Goal: Task Accomplishment & Management: Complete application form

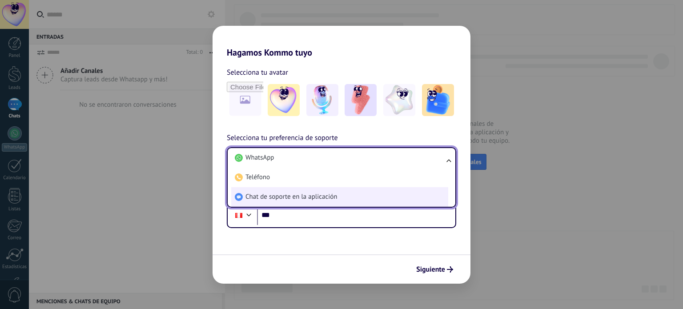
click at [336, 200] on span "Chat de soporte en la aplicación" at bounding box center [292, 197] width 92 height 9
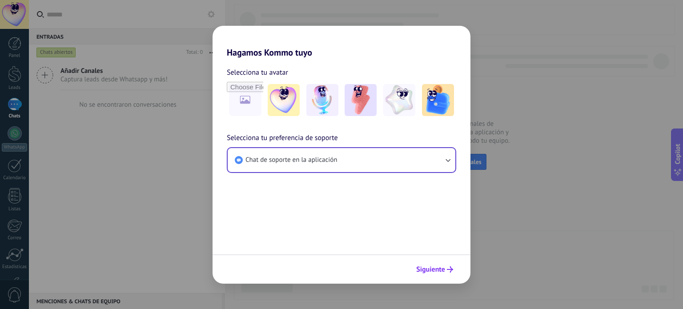
click at [448, 263] on button "Siguiente" at bounding box center [434, 269] width 45 height 15
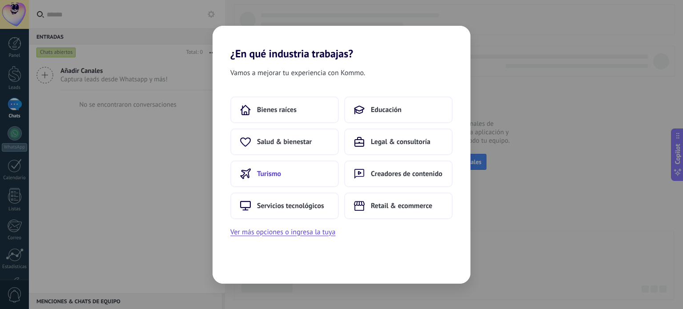
click at [291, 170] on button "Turismo" at bounding box center [284, 174] width 109 height 27
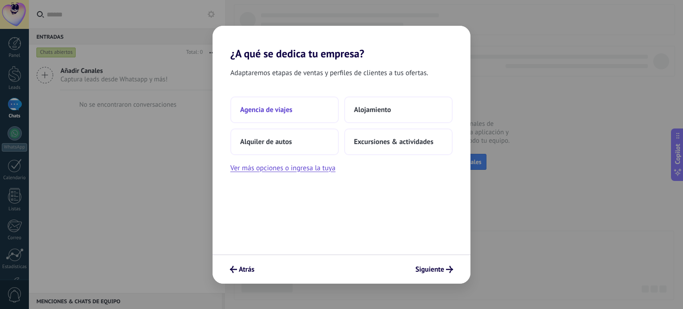
click at [306, 115] on button "Agencia de viajes" at bounding box center [284, 110] width 109 height 27
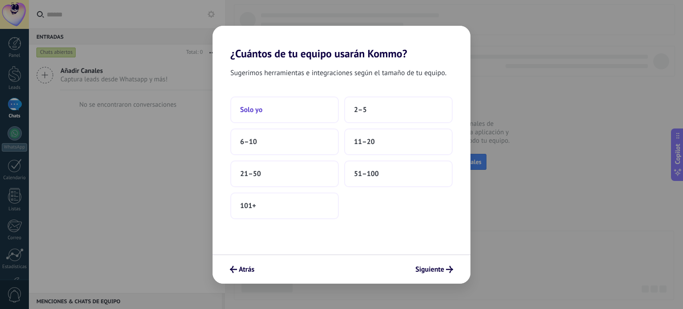
click at [310, 115] on button "Solo yo" at bounding box center [284, 110] width 109 height 27
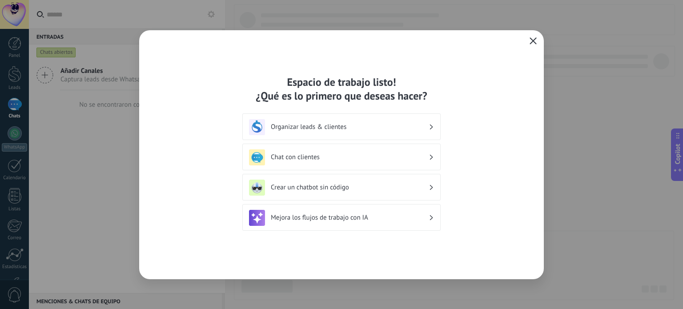
click at [528, 40] on button "button" at bounding box center [533, 41] width 12 height 12
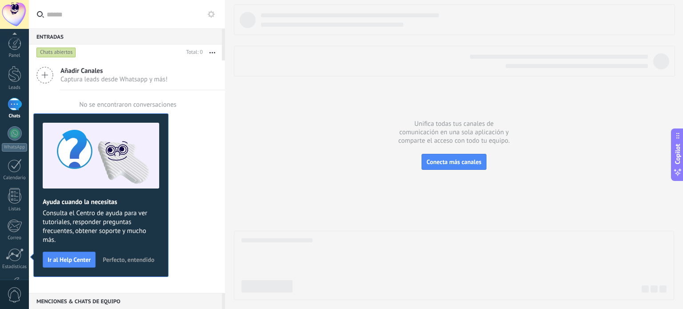
scroll to position [60, 0]
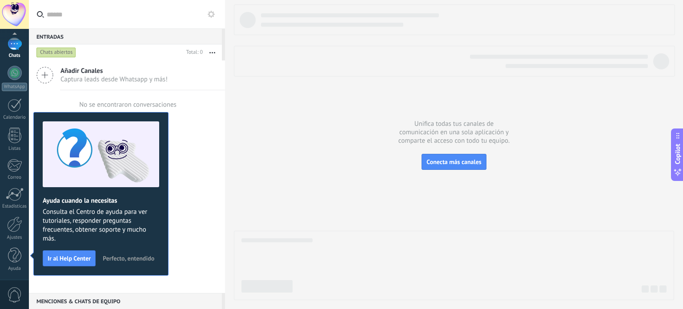
click at [117, 259] on span "Perfecto, entendido" at bounding box center [129, 258] width 52 height 6
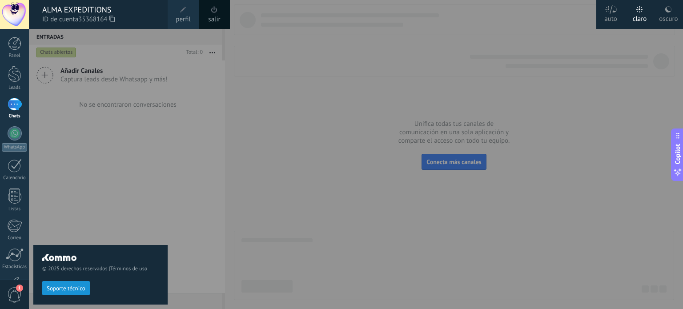
click at [115, 17] on icon at bounding box center [111, 19] width 5 height 7
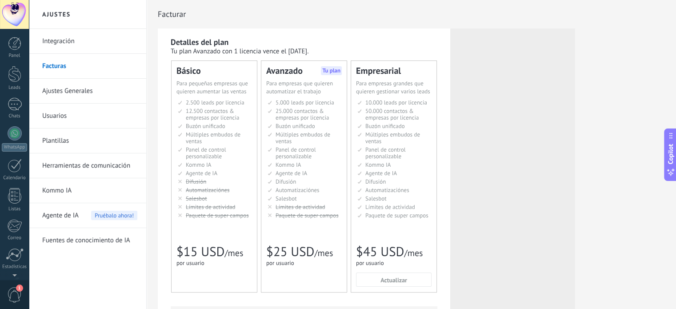
click at [18, 10] on div at bounding box center [14, 14] width 29 height 29
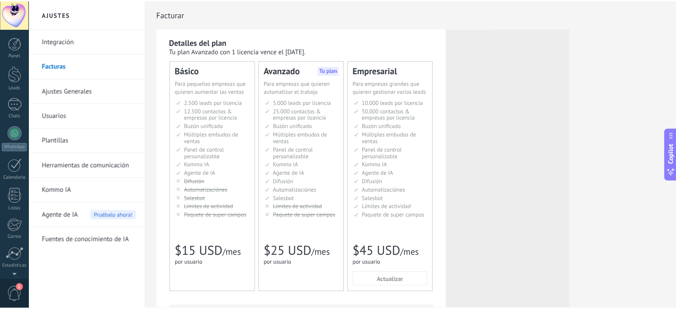
scroll to position [60, 0]
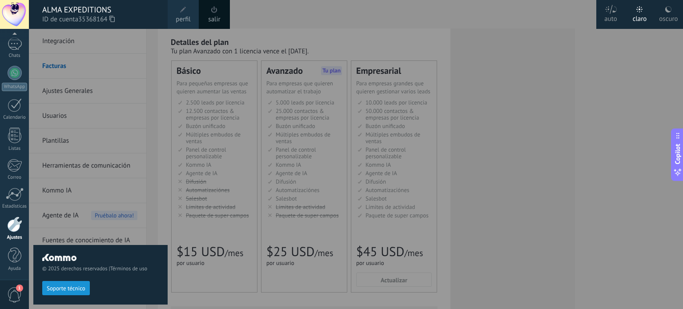
click at [564, 114] on div at bounding box center [370, 154] width 683 height 309
